Goal: Task Accomplishment & Management: Use online tool/utility

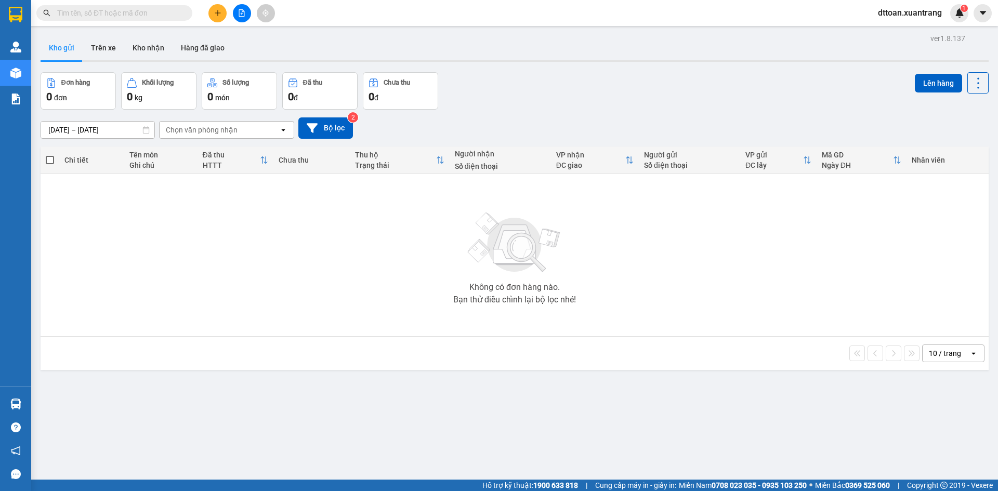
click at [100, 22] on div "Kết quả [PERSON_NAME] ( 0 ) Bộ lọc No Data dttoan.xuantrang 1" at bounding box center [499, 13] width 998 height 26
click at [114, 13] on input "text" at bounding box center [118, 12] width 123 height 11
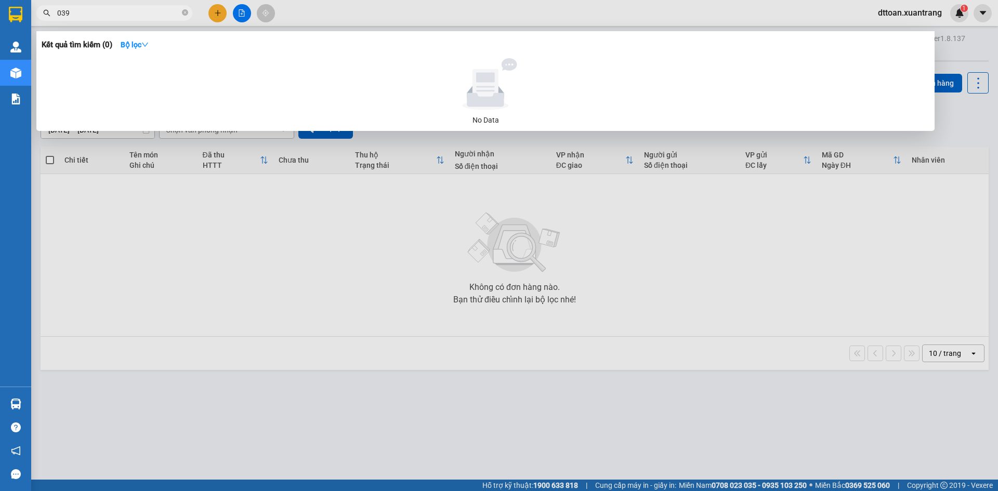
type input "0398"
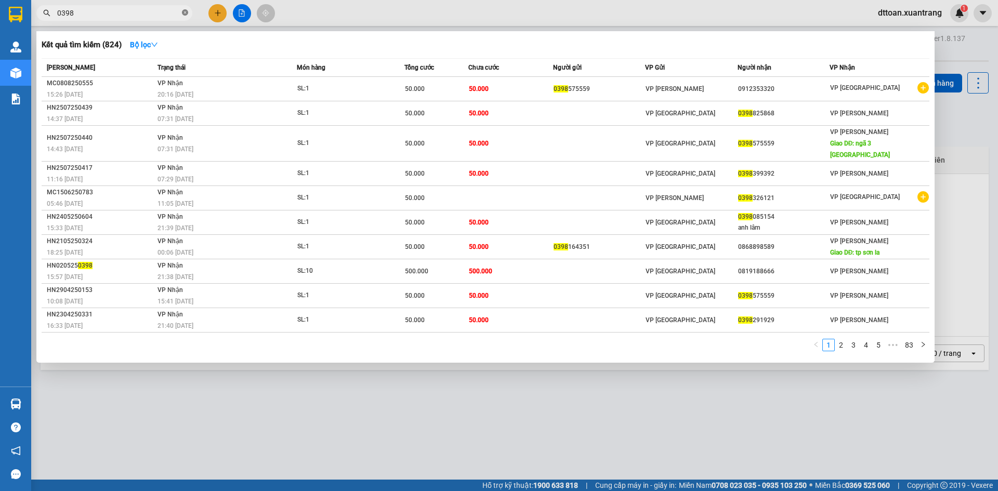
click at [186, 10] on icon "close-circle" at bounding box center [185, 12] width 6 height 6
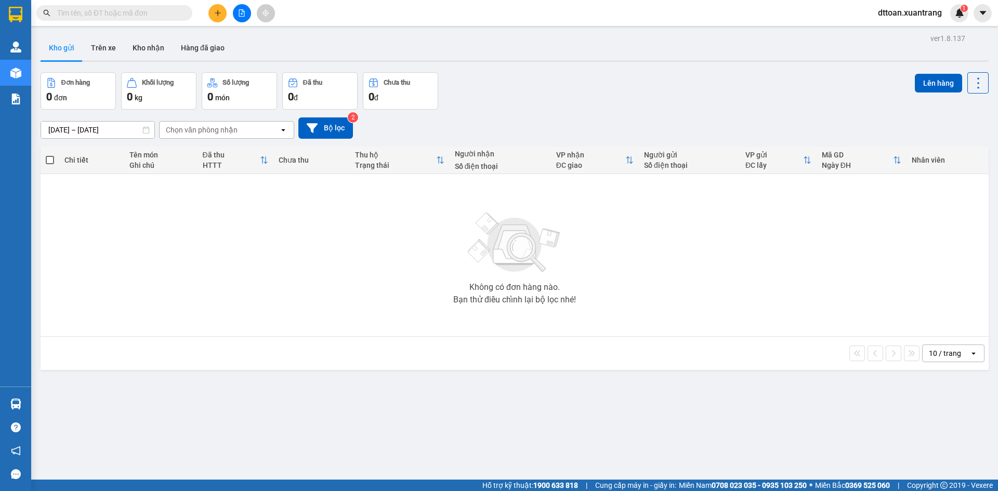
click at [165, 10] on input "text" at bounding box center [118, 12] width 123 height 11
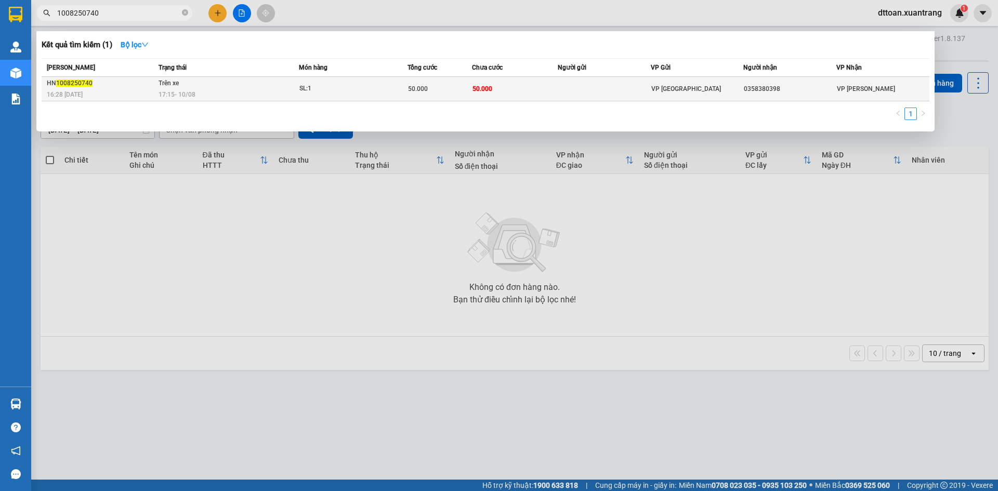
type input "1008250740"
click at [172, 84] on span "Trên xe" at bounding box center [169, 83] width 20 height 7
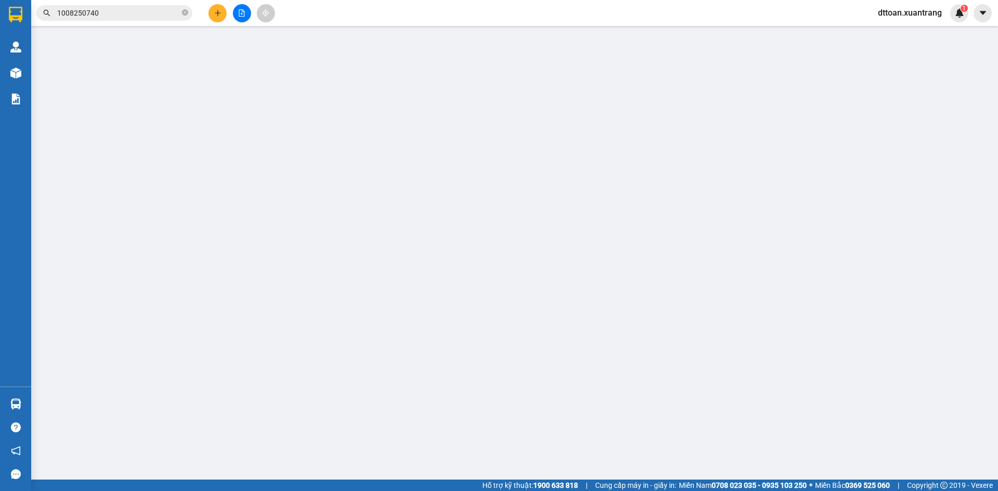
type input "0358380398"
type input "50.000"
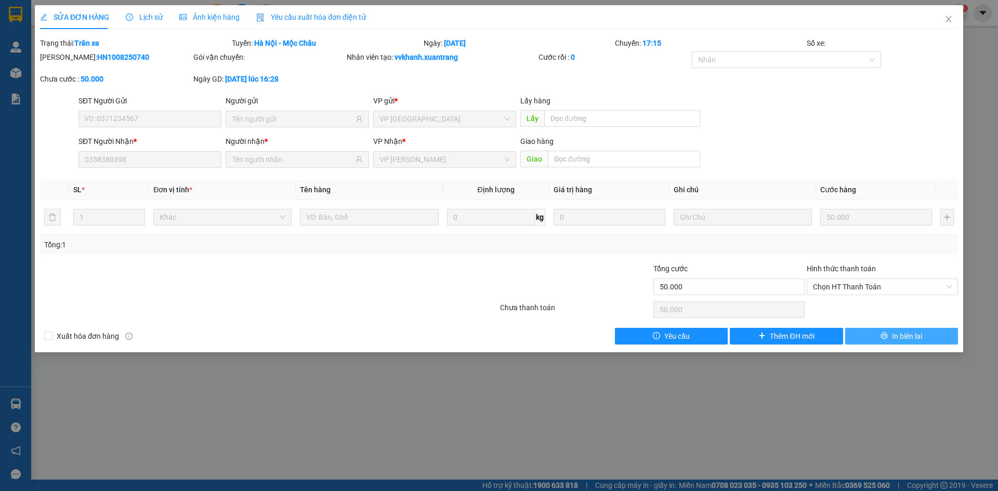
click at [884, 337] on icon "printer" at bounding box center [884, 335] width 7 height 7
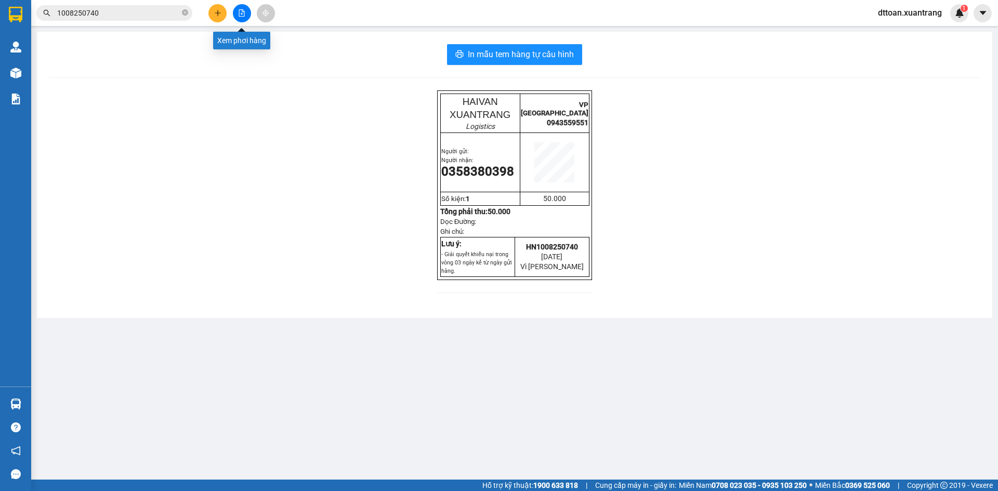
click at [241, 14] on icon "file-add" at bounding box center [241, 12] width 7 height 7
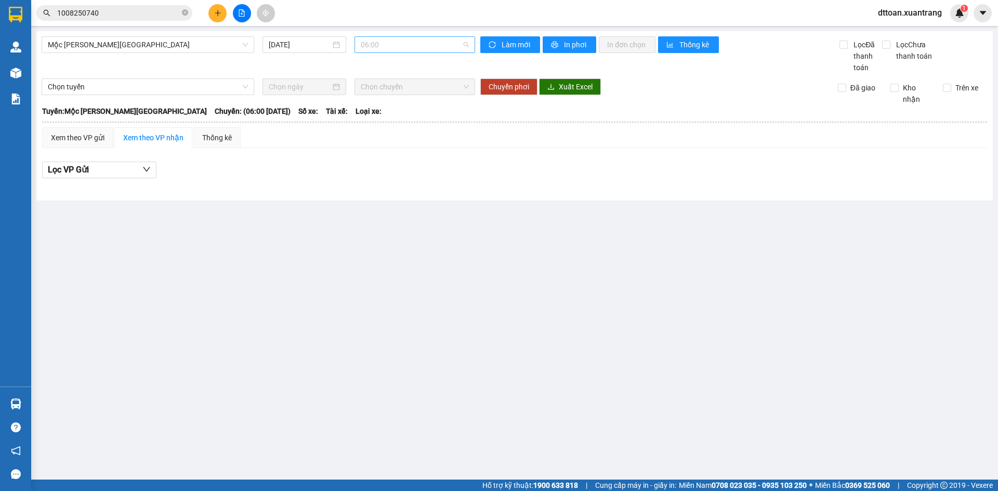
drag, startPoint x: 388, startPoint y: 47, endPoint x: 410, endPoint y: 67, distance: 28.7
click at [389, 47] on span "06:00" at bounding box center [415, 45] width 108 height 16
click at [387, 137] on div "09:00" at bounding box center [401, 131] width 81 height 11
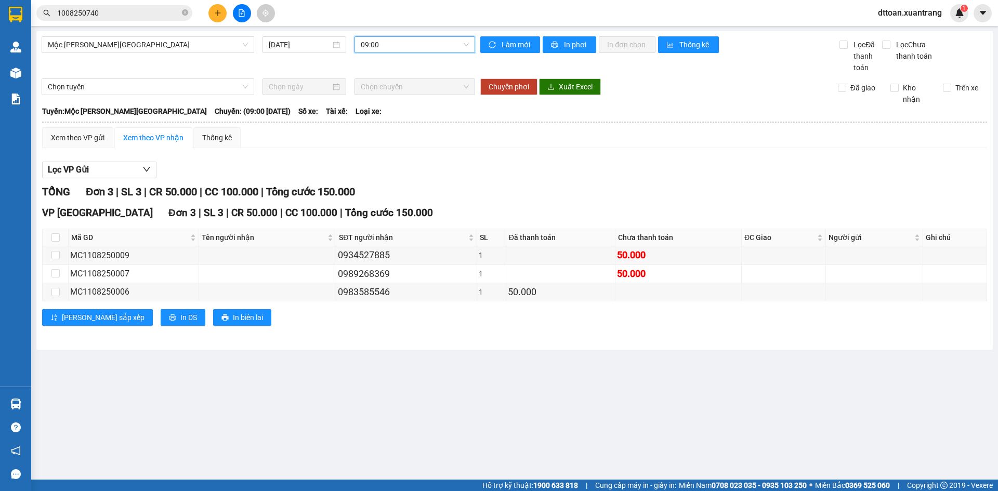
click at [373, 50] on span "09:00" at bounding box center [415, 45] width 108 height 16
click at [394, 112] on div "08:00" at bounding box center [401, 115] width 81 height 11
